Goal: Navigation & Orientation: Find specific page/section

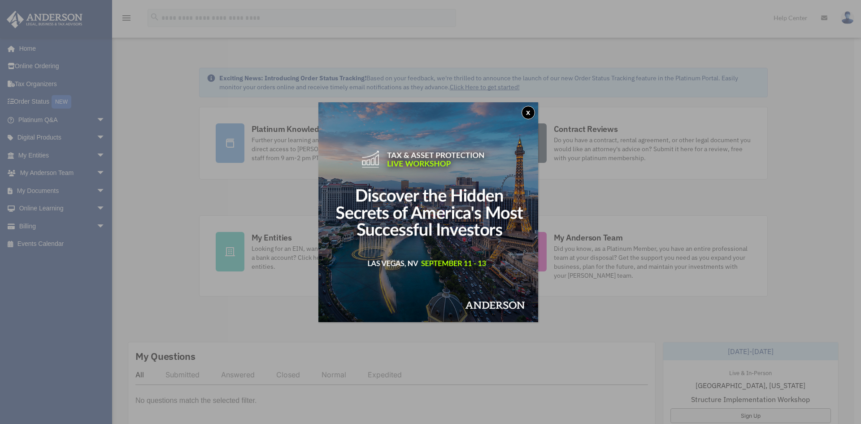
click at [523, 106] on img at bounding box center [428, 212] width 220 height 220
click at [529, 112] on button "x" at bounding box center [528, 112] width 13 height 13
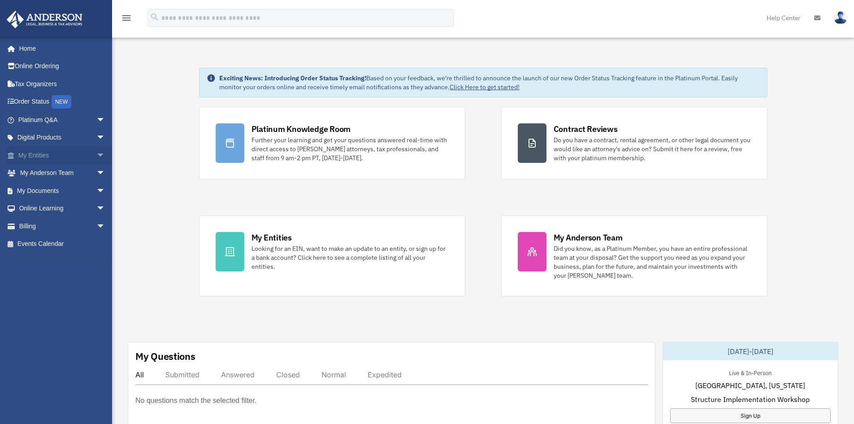
click at [96, 155] on span "arrow_drop_down" at bounding box center [105, 155] width 18 height 18
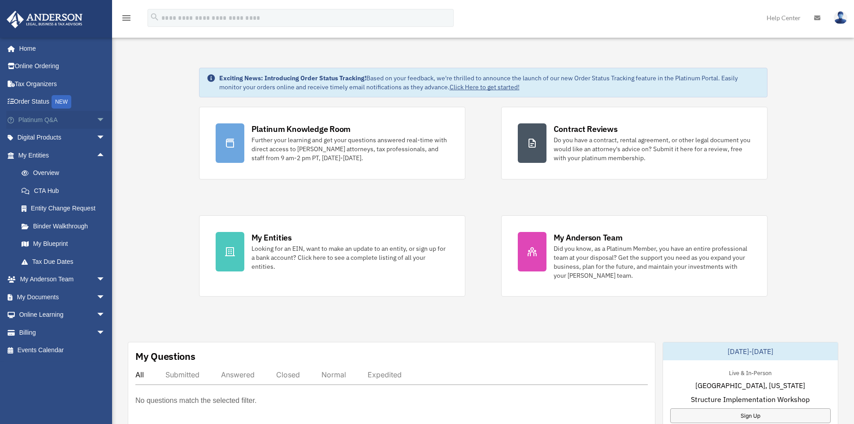
click at [84, 119] on link "Platinum Q&A arrow_drop_down" at bounding box center [62, 120] width 113 height 18
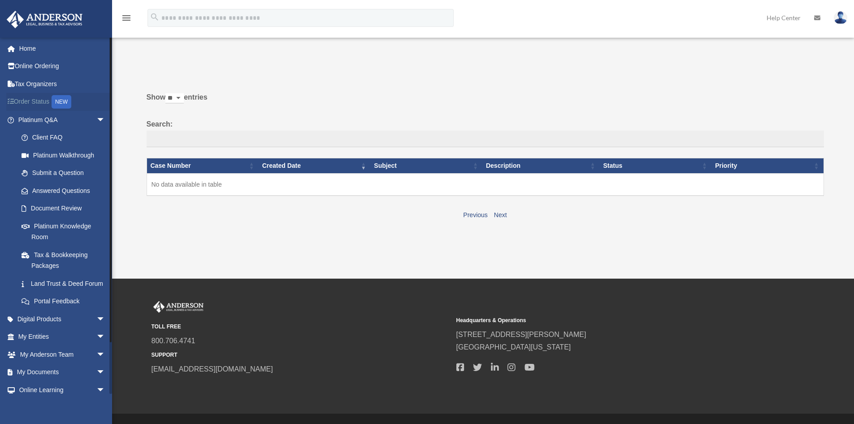
click at [35, 102] on link "Order Status NEW" at bounding box center [62, 102] width 113 height 18
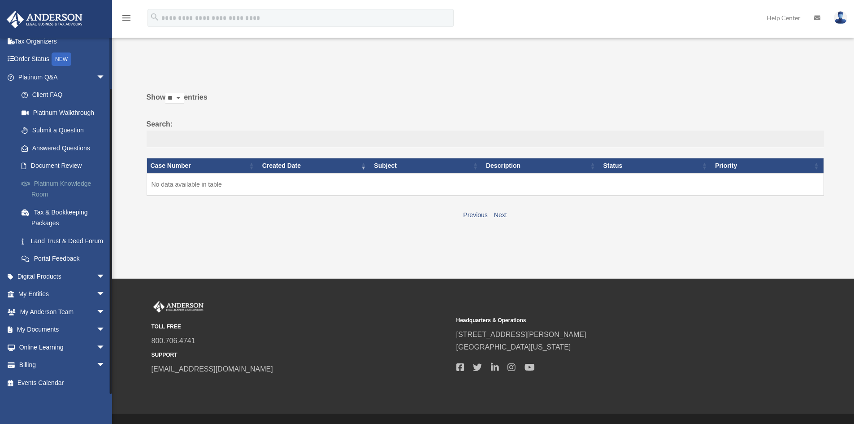
scroll to position [53, 0]
click at [41, 331] on link "My Documents arrow_drop_down" at bounding box center [62, 330] width 113 height 18
click at [96, 331] on span "arrow_drop_down" at bounding box center [105, 330] width 18 height 18
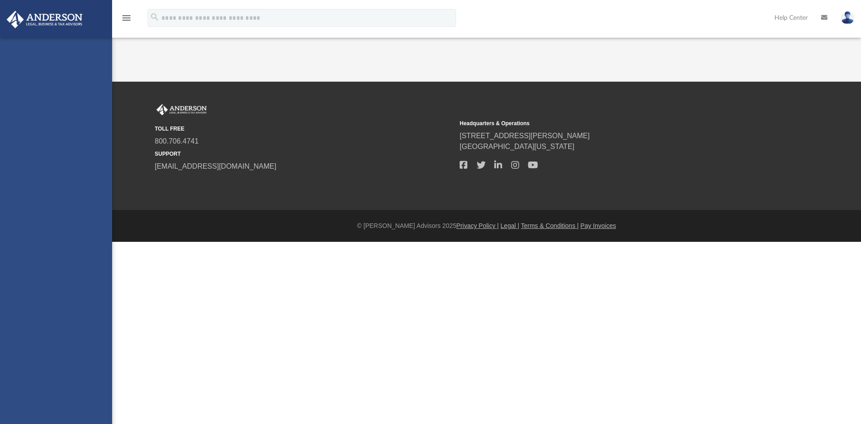
click at [39, 346] on div "[EMAIL_ADDRESS][DOMAIN_NAME] Sign Out [EMAIL_ADDRESS][DOMAIN_NAME] Home Online …" at bounding box center [56, 250] width 112 height 424
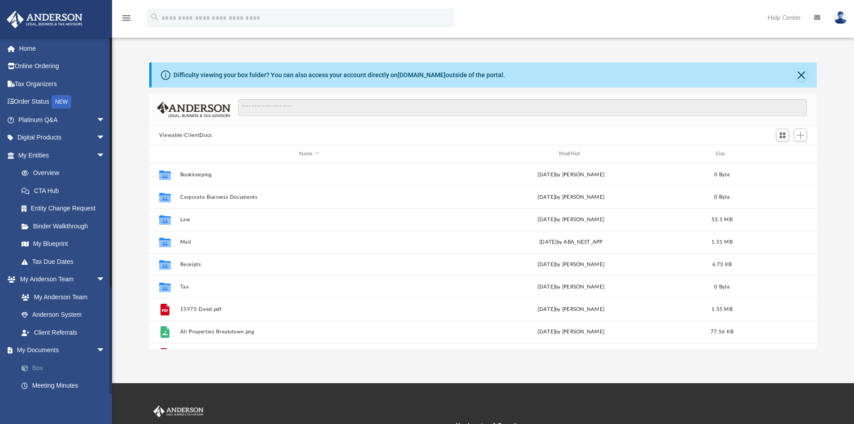
click at [39, 366] on link "Box" at bounding box center [66, 368] width 106 height 18
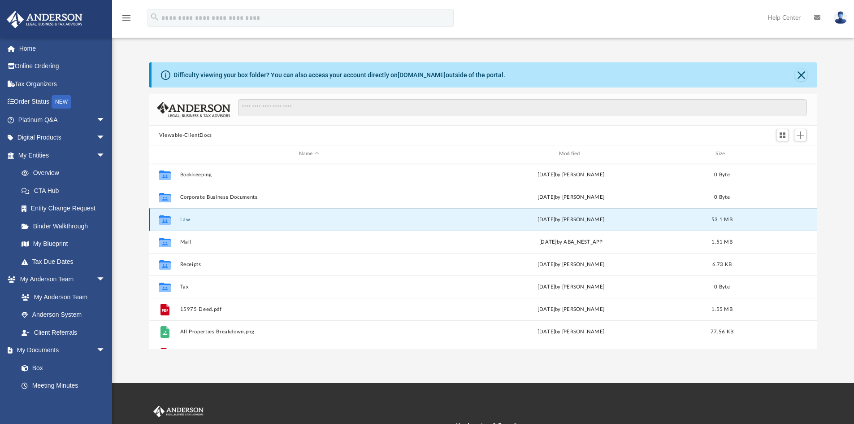
click at [185, 222] on button "Law" at bounding box center [309, 220] width 258 height 6
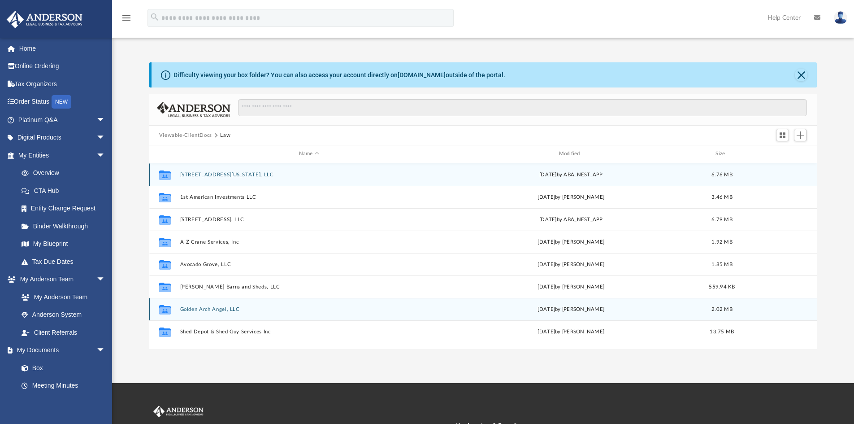
scroll to position [16, 0]
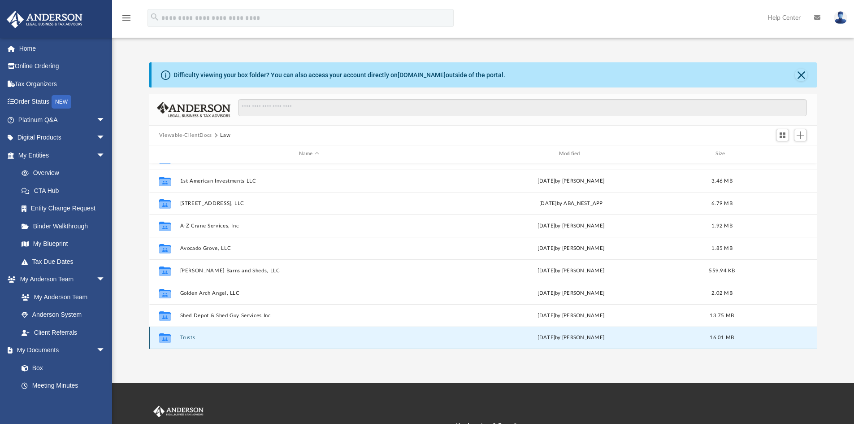
click at [183, 336] on button "Trusts" at bounding box center [309, 338] width 258 height 6
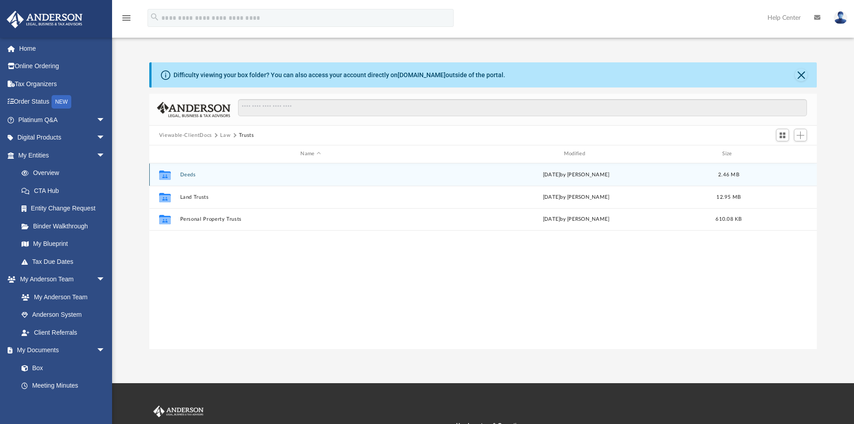
click at [189, 179] on div "Collaborated Folder Deeds Fri Aug 22 2025 by Michelle Frank 2.46 MB" at bounding box center [483, 174] width 668 height 22
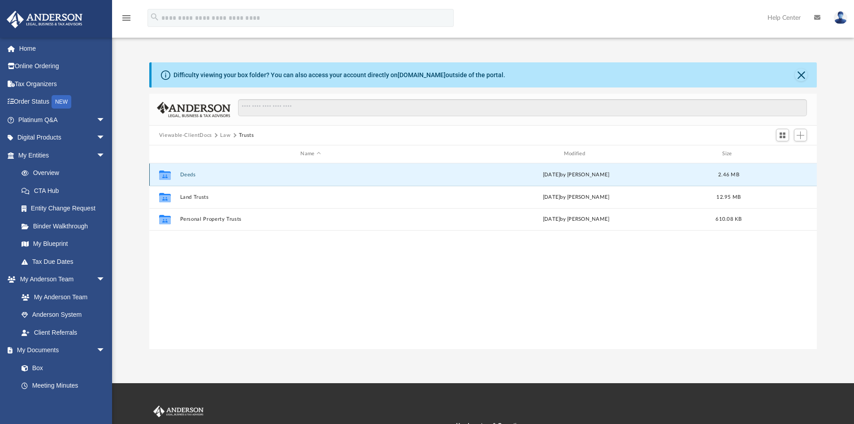
click at [189, 176] on button "Deeds" at bounding box center [311, 175] width 262 height 6
